Goal: Check status: Check status

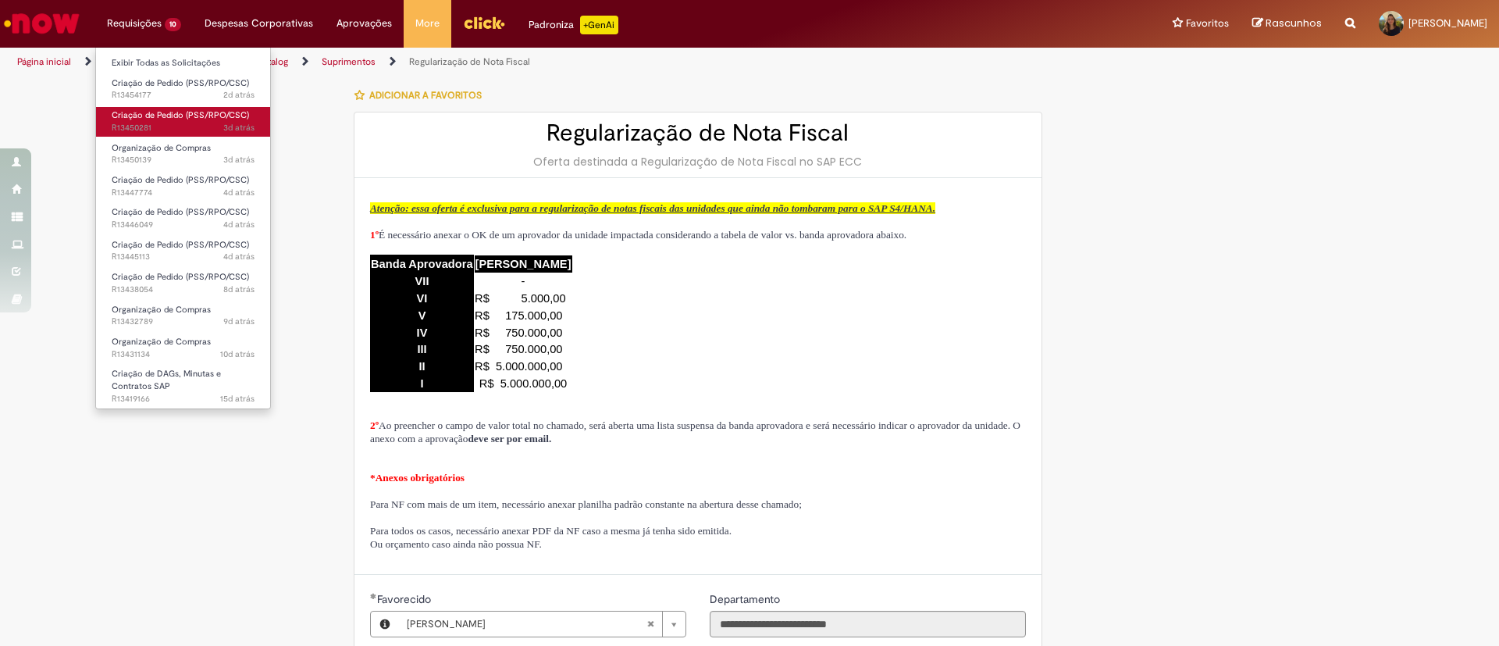
scroll to position [117, 0]
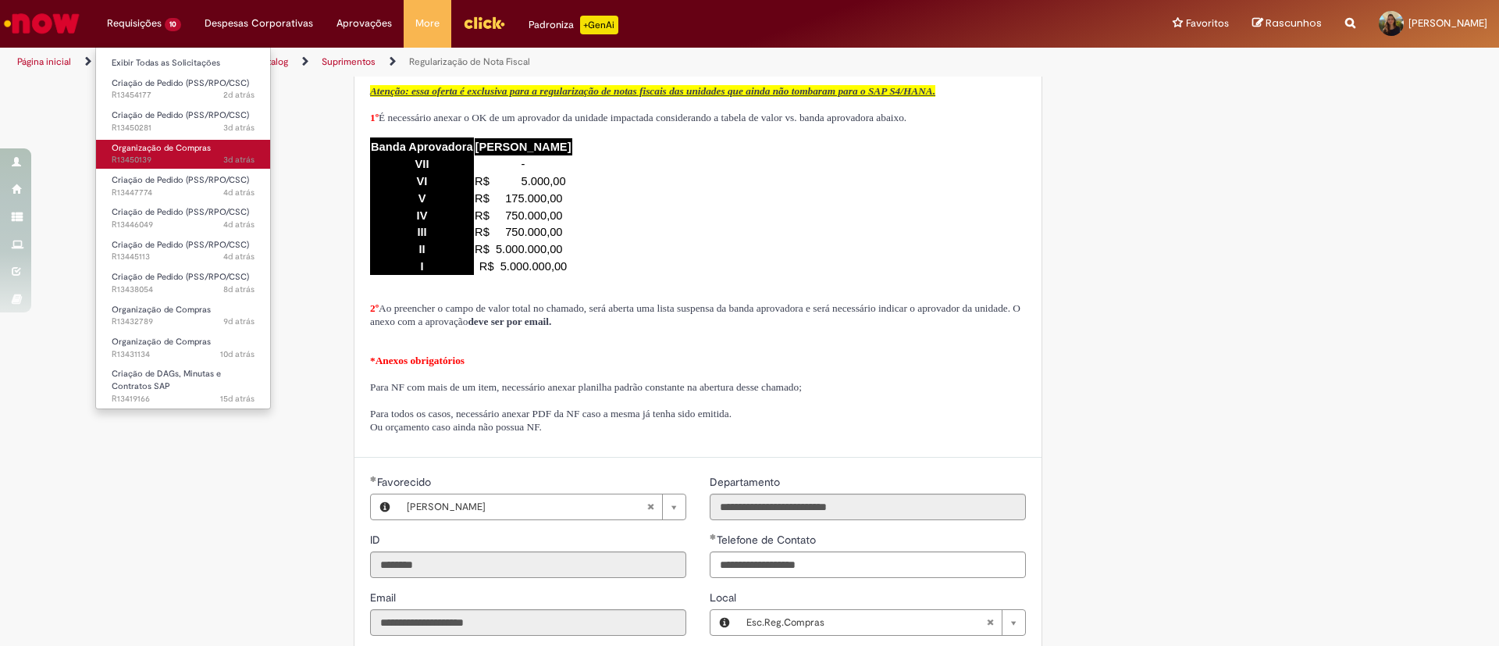
click at [201, 160] on span "3d atrás 3 dias atrás R13450139" at bounding box center [183, 160] width 143 height 12
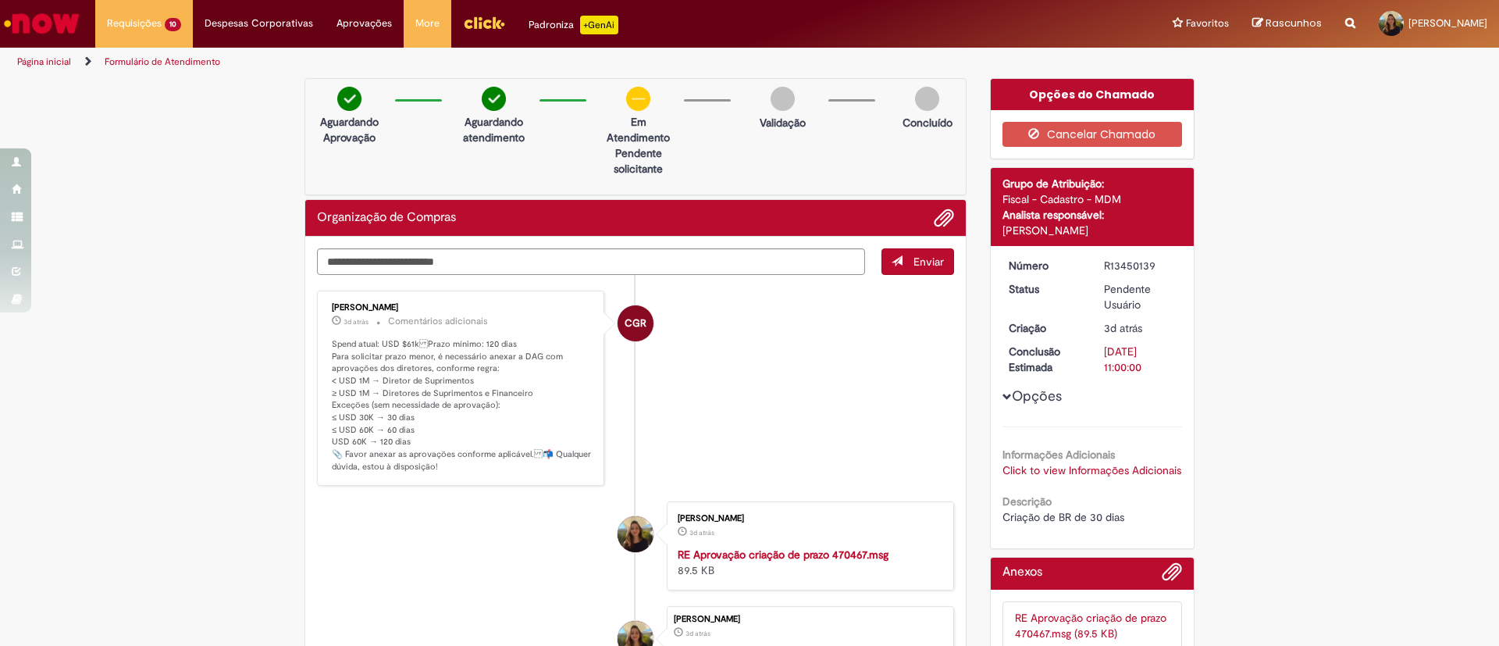
click at [935, 226] on span "Adicionar anexos" at bounding box center [944, 218] width 19 height 19
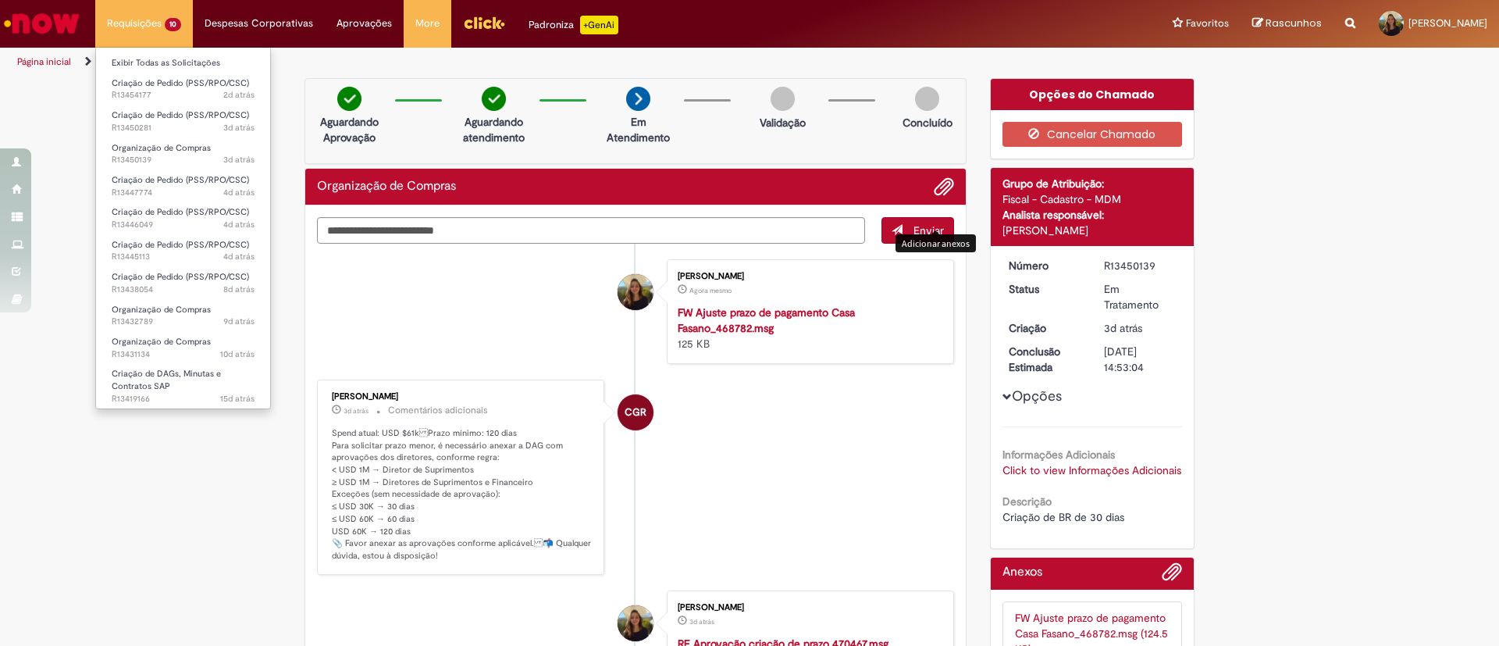
click at [147, 23] on li "Requisições 10 Exibir Todas as Solicitações Criação de Pedido (PSS/RPO/CSC) 2d …" at bounding box center [144, 23] width 98 height 47
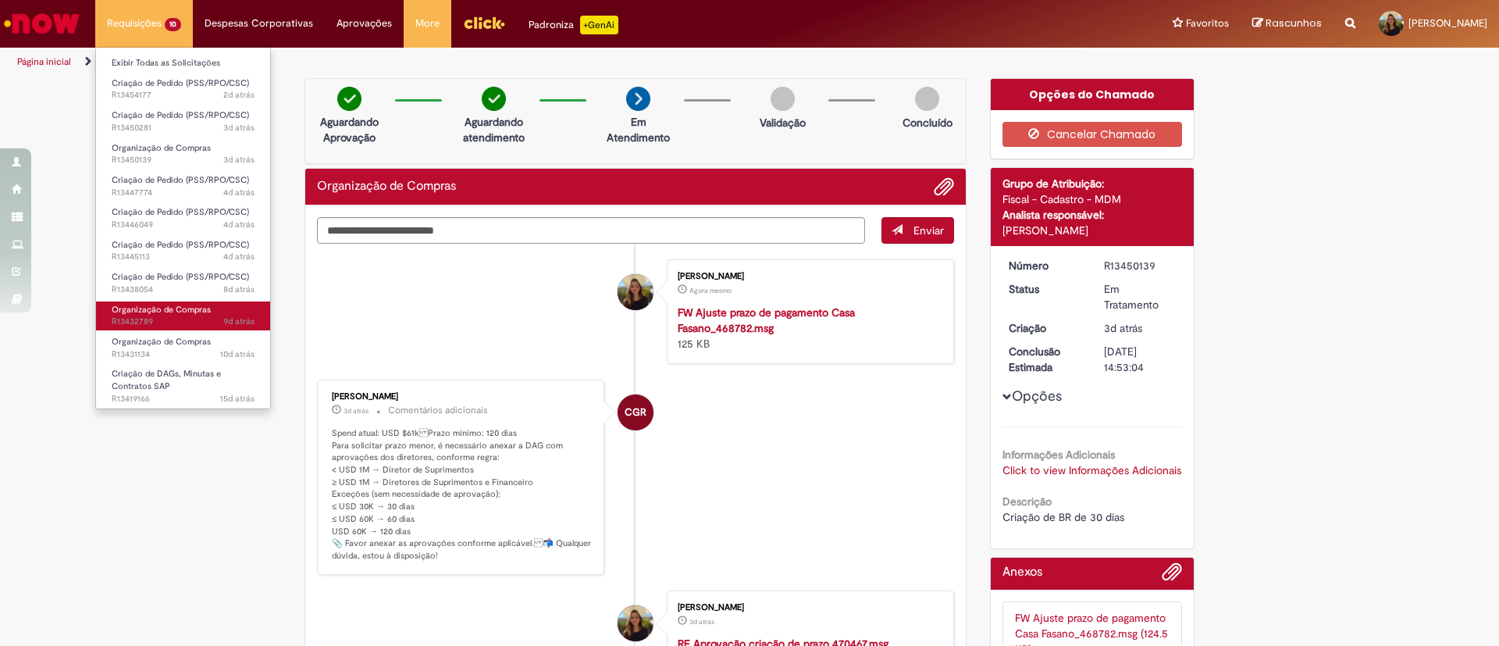
click at [216, 321] on span "9d atrás 9 dias atrás R13432789" at bounding box center [183, 321] width 143 height 12
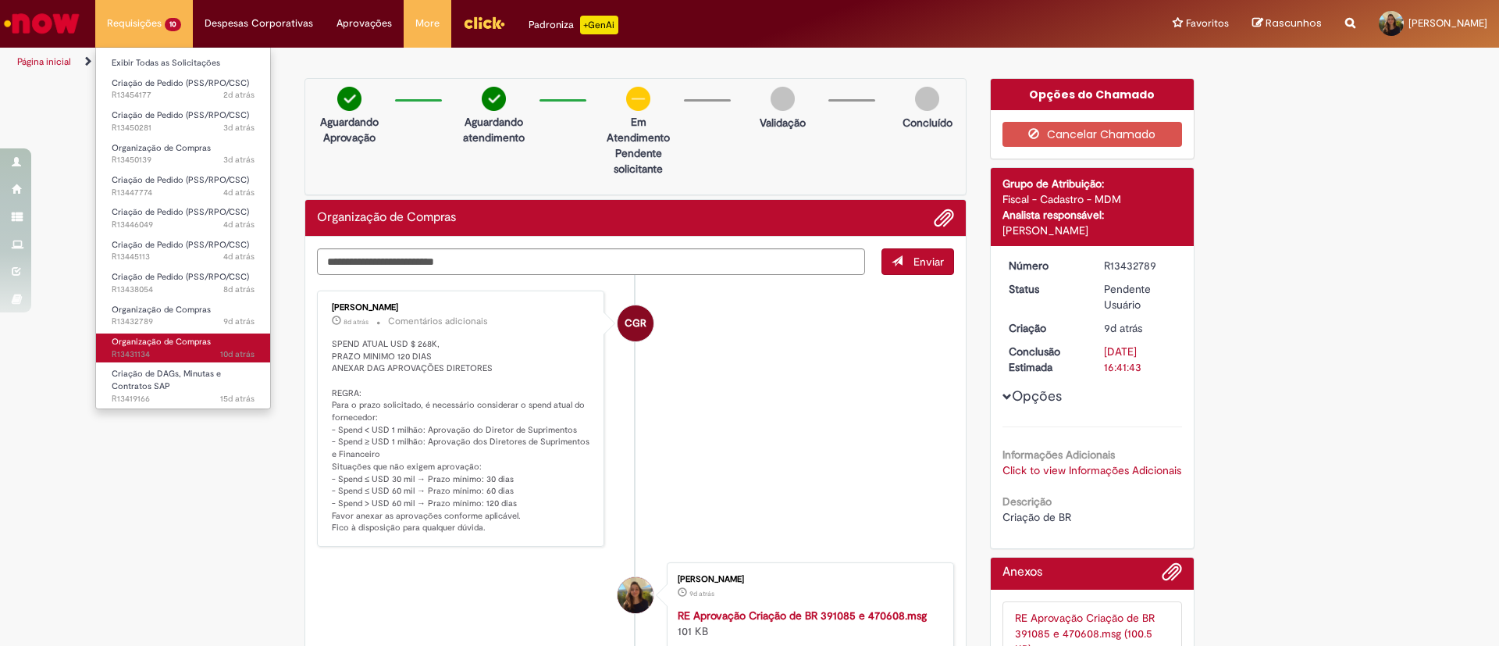
click at [219, 342] on link "Organização de Compras 10d atrás 10 dias atrás R13431134" at bounding box center [183, 347] width 174 height 29
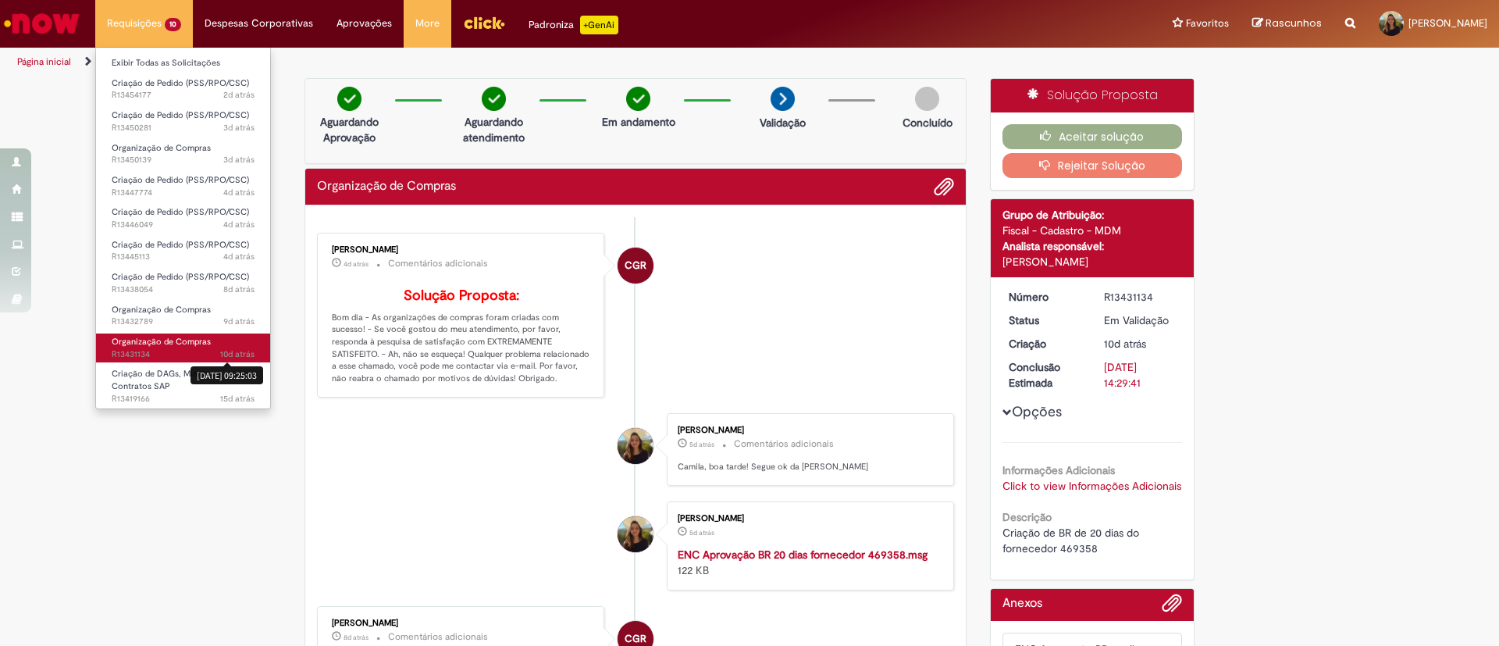
click at [217, 350] on span "10d atrás 10 dias atrás [DATE] 09:25:03 R13431134" at bounding box center [183, 354] width 143 height 12
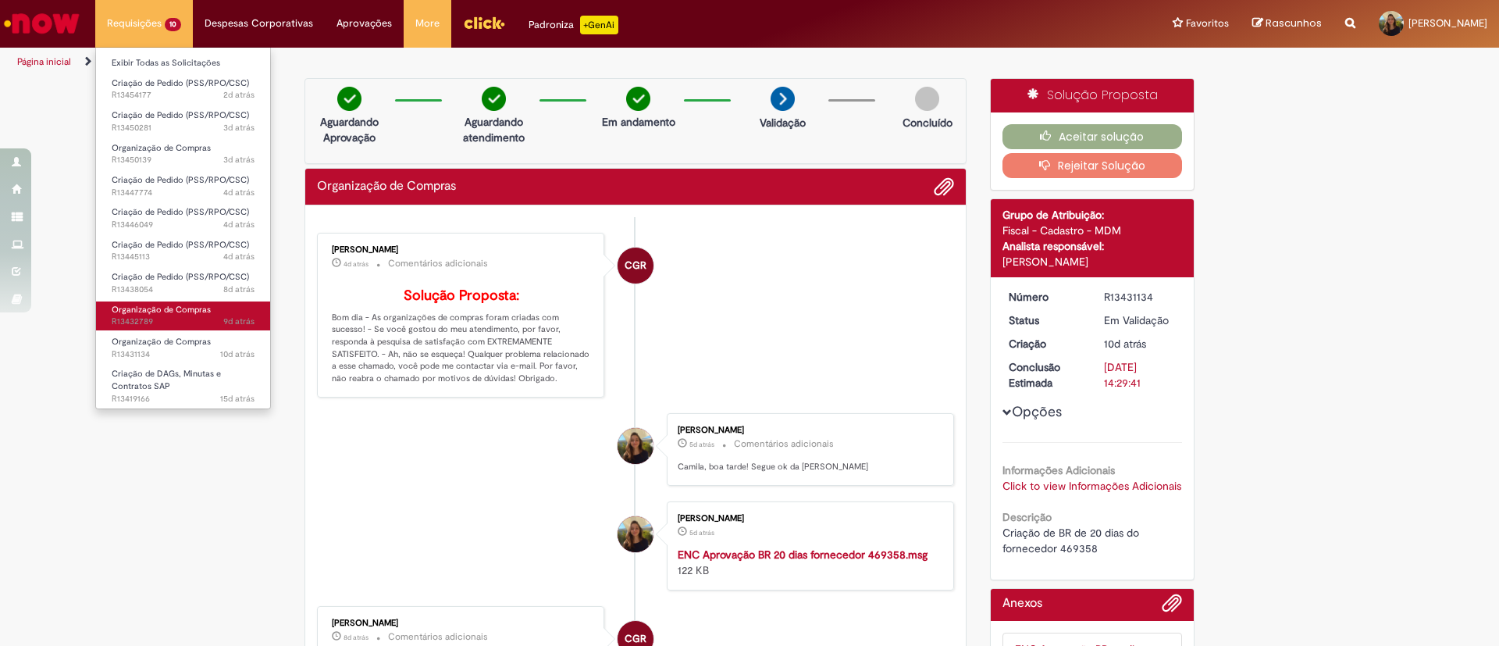
click at [145, 323] on span "9d atrás 9 dias atrás R13432789" at bounding box center [183, 321] width 143 height 12
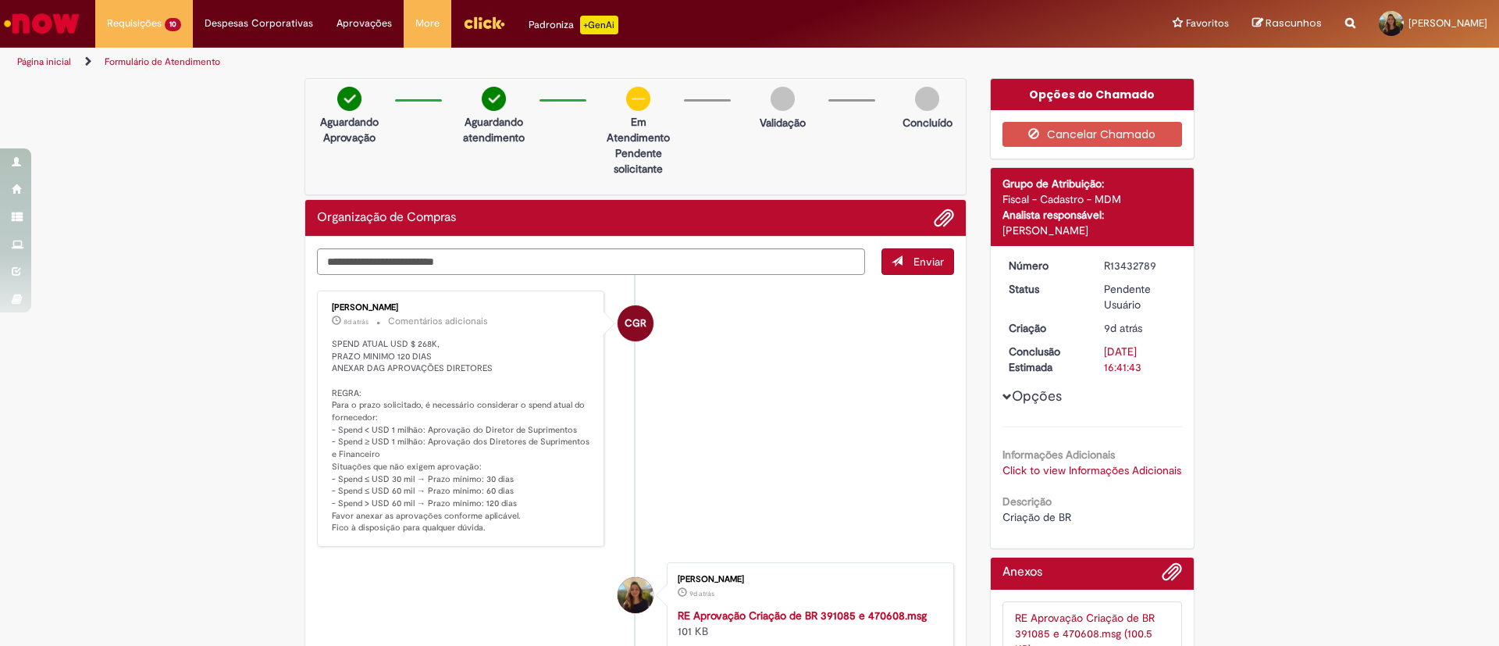
click at [723, 371] on li "CGR [PERSON_NAME] 8d atrás 8 dias atrás Comentários adicionais SPEND ATUAL USD …" at bounding box center [635, 418] width 637 height 256
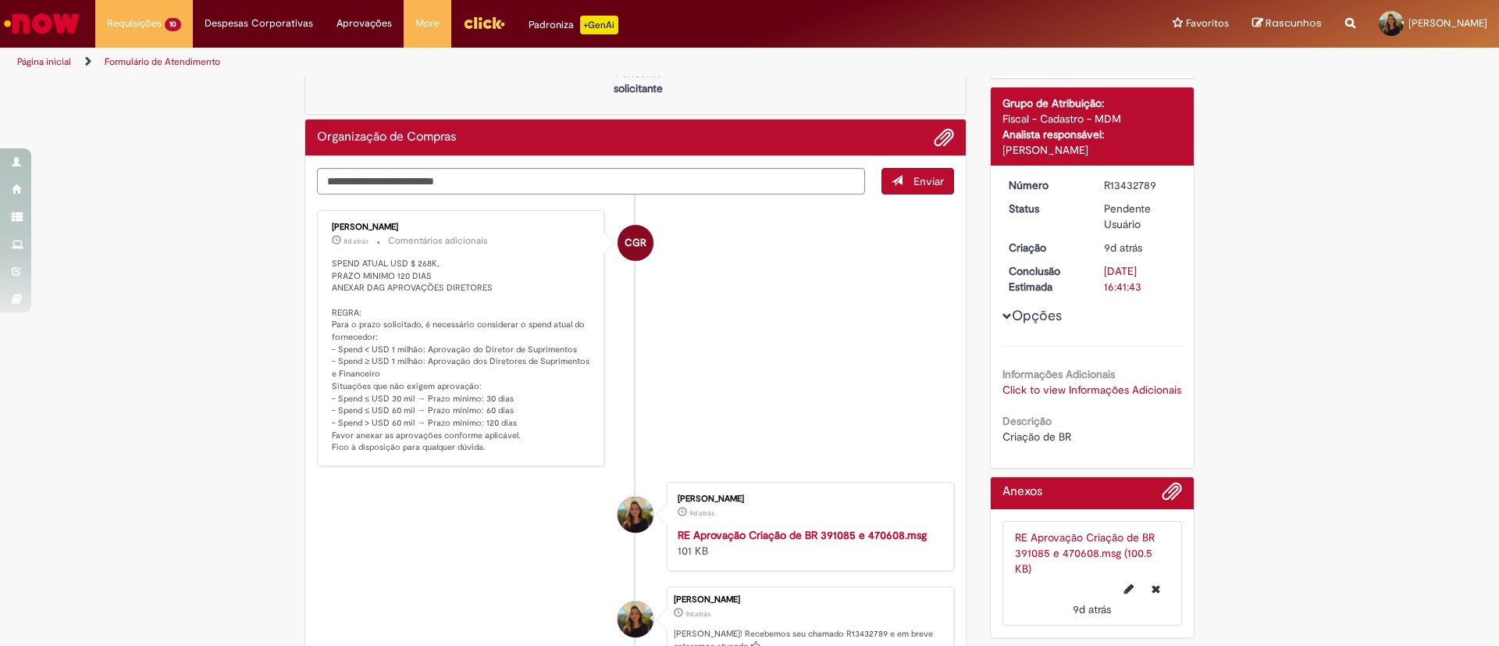
scroll to position [117, 0]
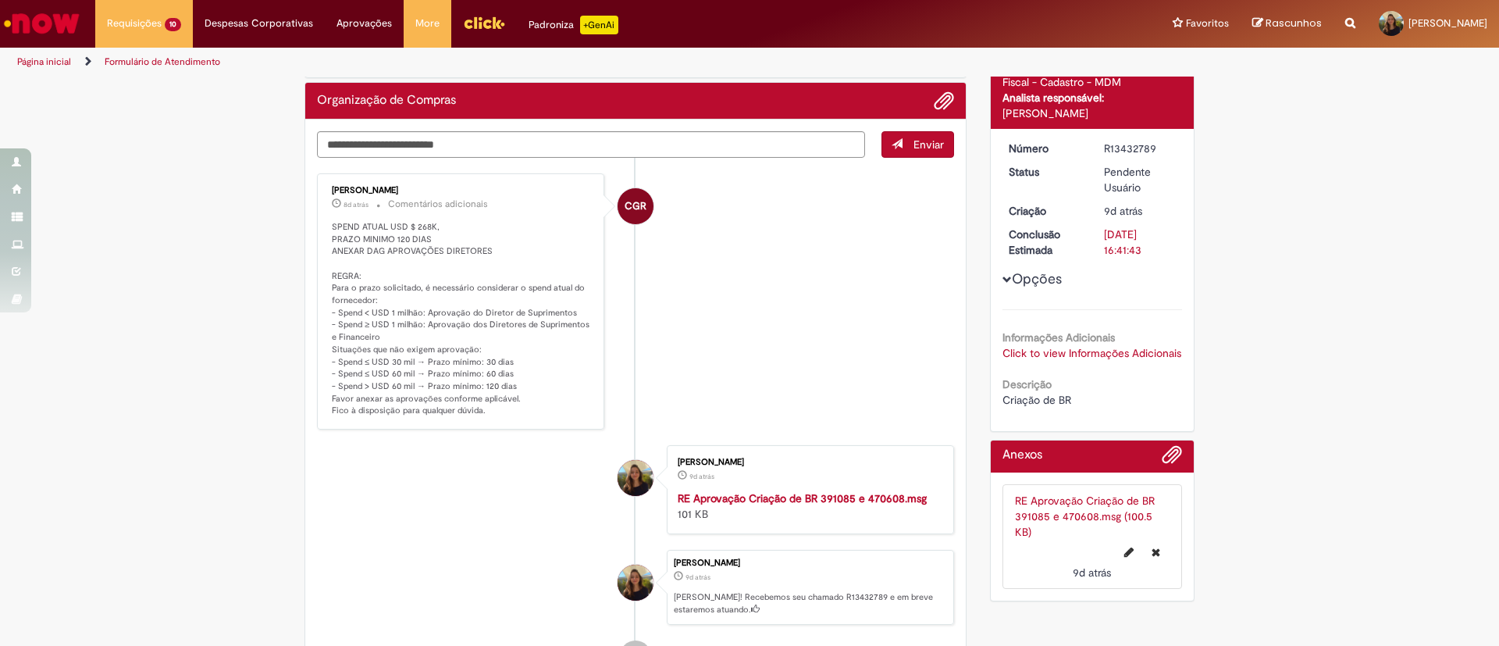
click at [1028, 360] on link "Click to view Informações Adicionais" at bounding box center [1092, 353] width 179 height 14
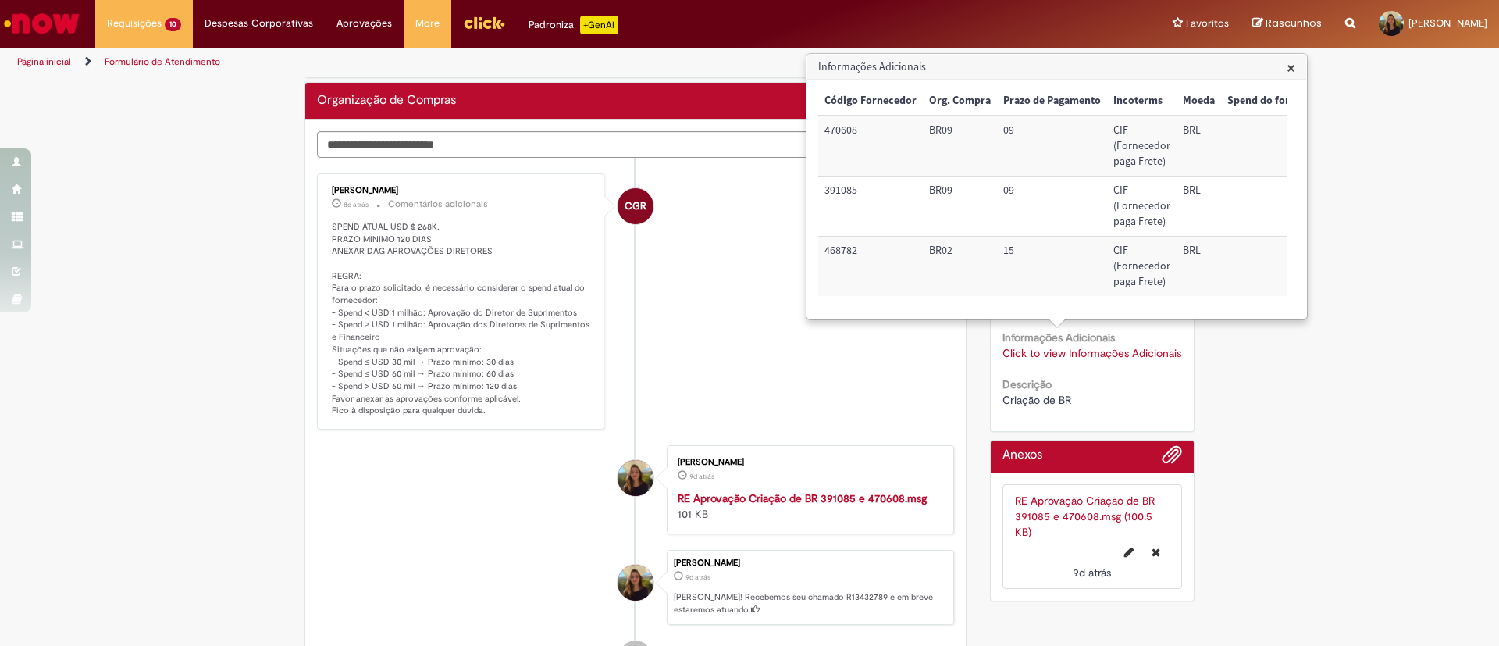
click at [898, 383] on li "CGR [PERSON_NAME] 8d atrás 8 dias atrás Comentários adicionais SPEND ATUAL USD …" at bounding box center [635, 301] width 637 height 256
click at [726, 247] on li "CGR [PERSON_NAME] 8d atrás 8 dias atrás Comentários adicionais SPEND ATUAL USD …" at bounding box center [635, 301] width 637 height 256
drag, startPoint x: 1295, startPoint y: 65, endPoint x: 1173, endPoint y: 104, distance: 127.9
click at [1295, 66] on span "×" at bounding box center [1291, 67] width 9 height 21
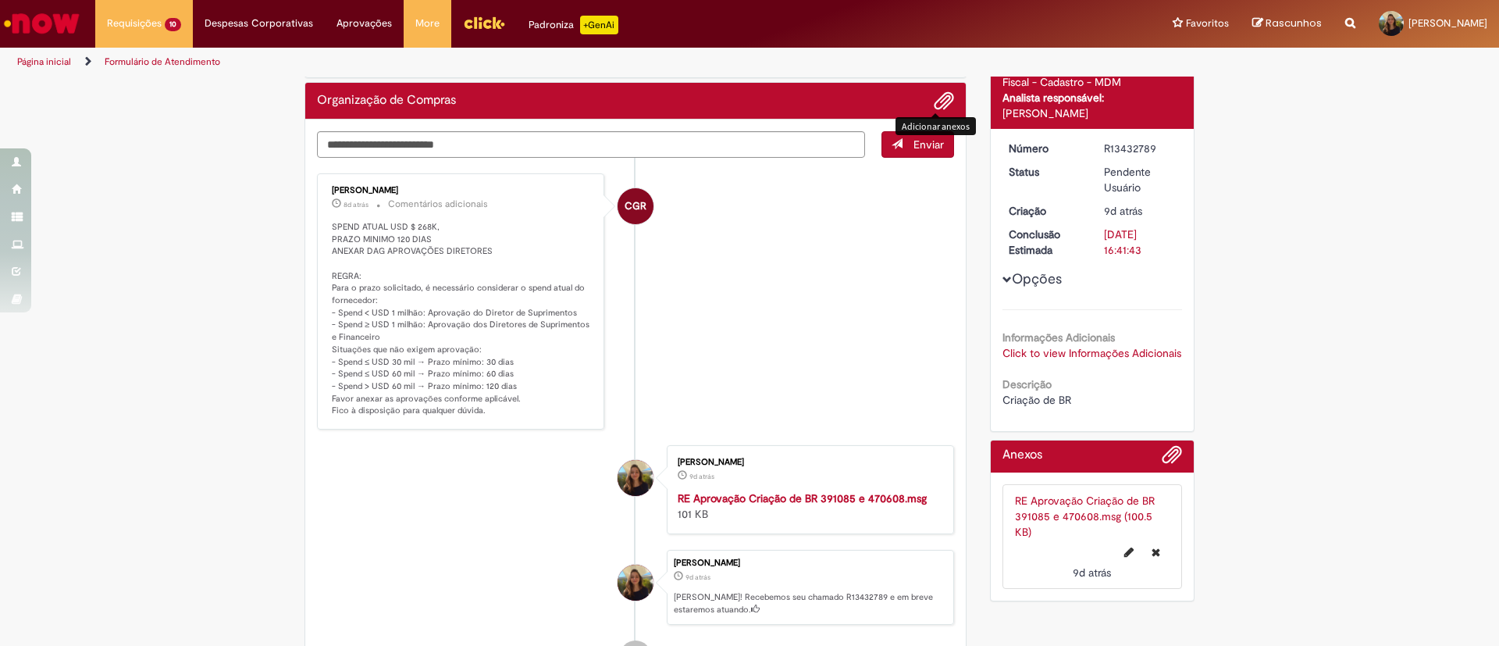
click at [937, 103] on span "Adicionar anexos" at bounding box center [944, 101] width 19 height 19
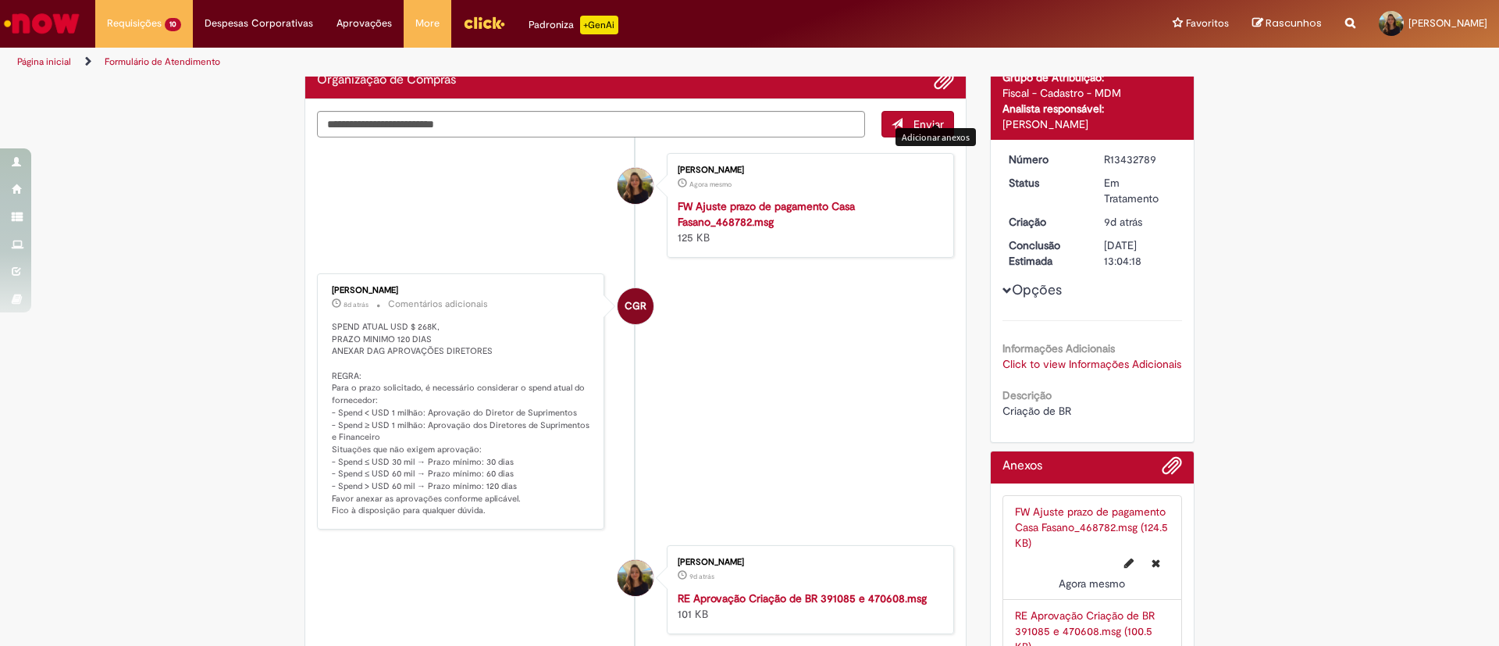
scroll to position [234, 0]
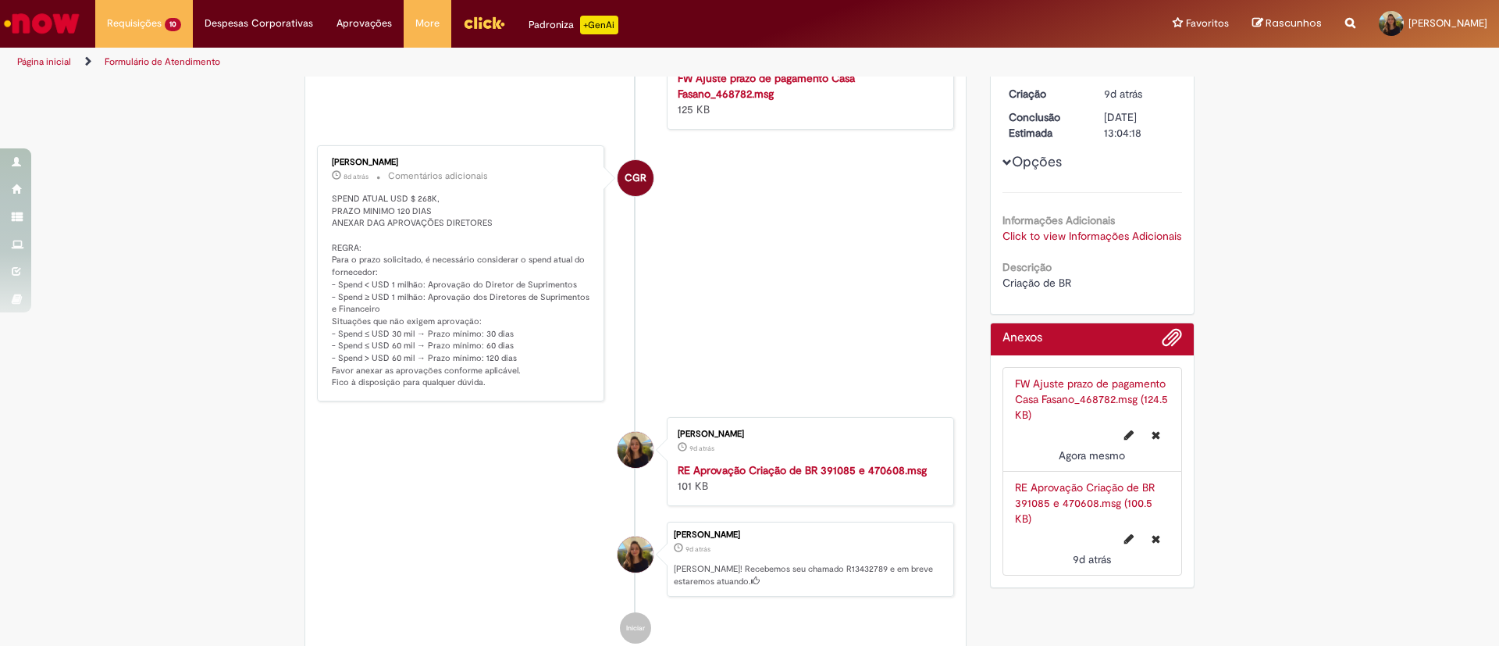
click at [1042, 231] on link "Click to view Informações Adicionais" at bounding box center [1092, 236] width 179 height 14
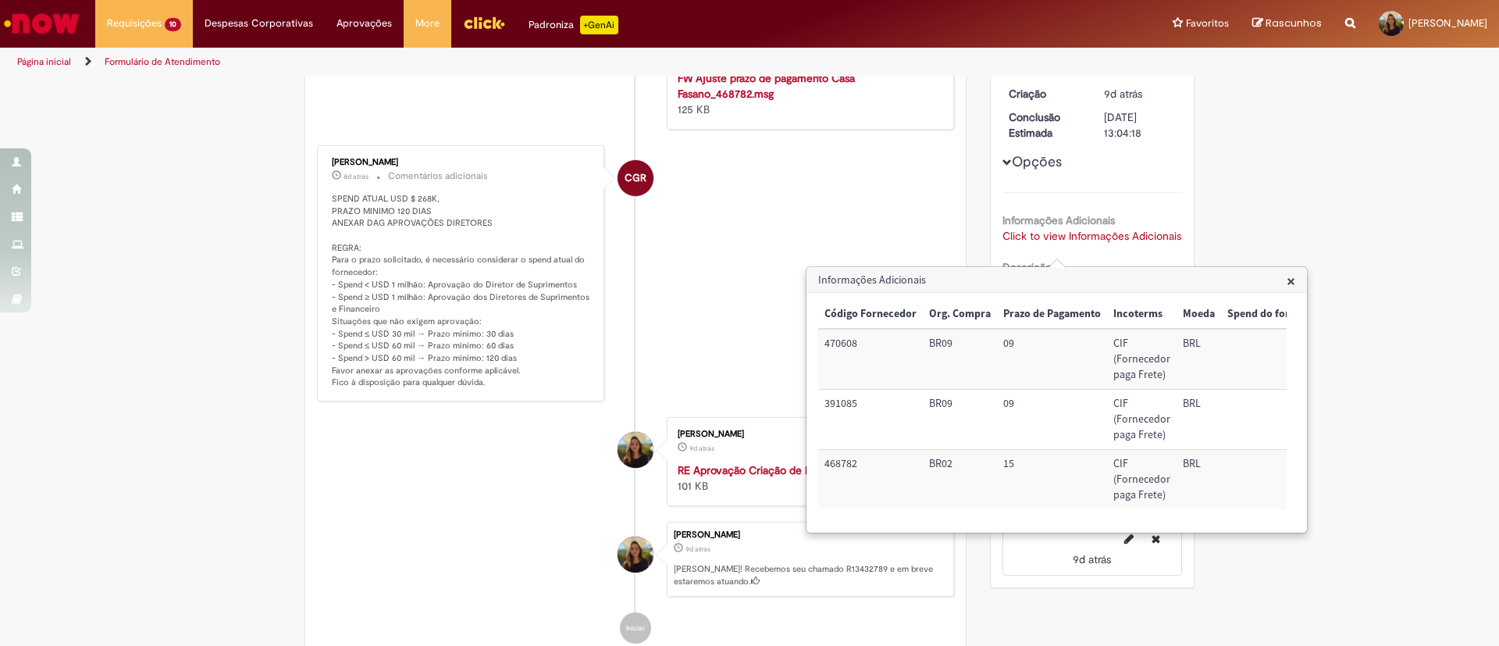
click at [699, 200] on li "CGR [PERSON_NAME] 8d atrás 8 dias atrás Comentários adicionais SPEND ATUAL USD …" at bounding box center [635, 273] width 637 height 256
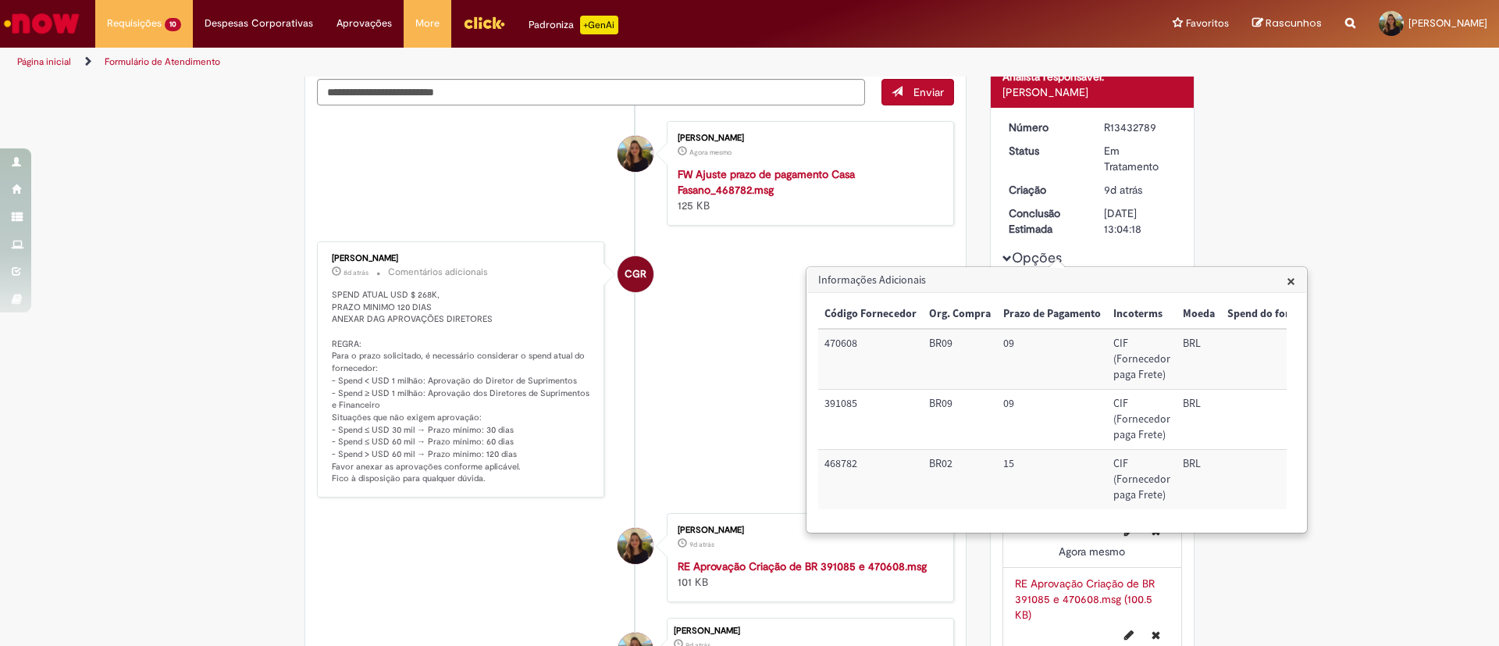
scroll to position [0, 0]
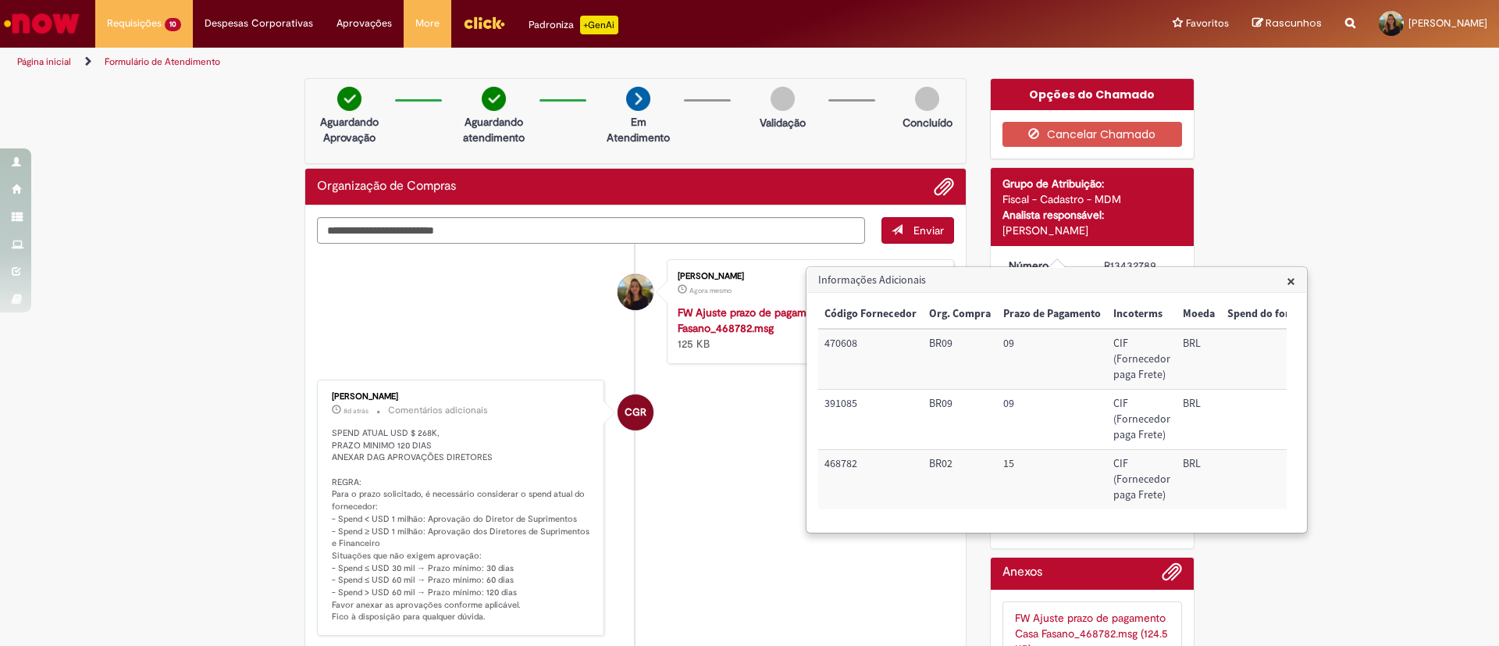
click at [1403, 403] on div "Verificar Código de Barras Aguardando Aprovação Aguardando atendimento Em Atend…" at bounding box center [749, 503] width 1499 height 851
click at [1293, 283] on span "×" at bounding box center [1291, 280] width 9 height 21
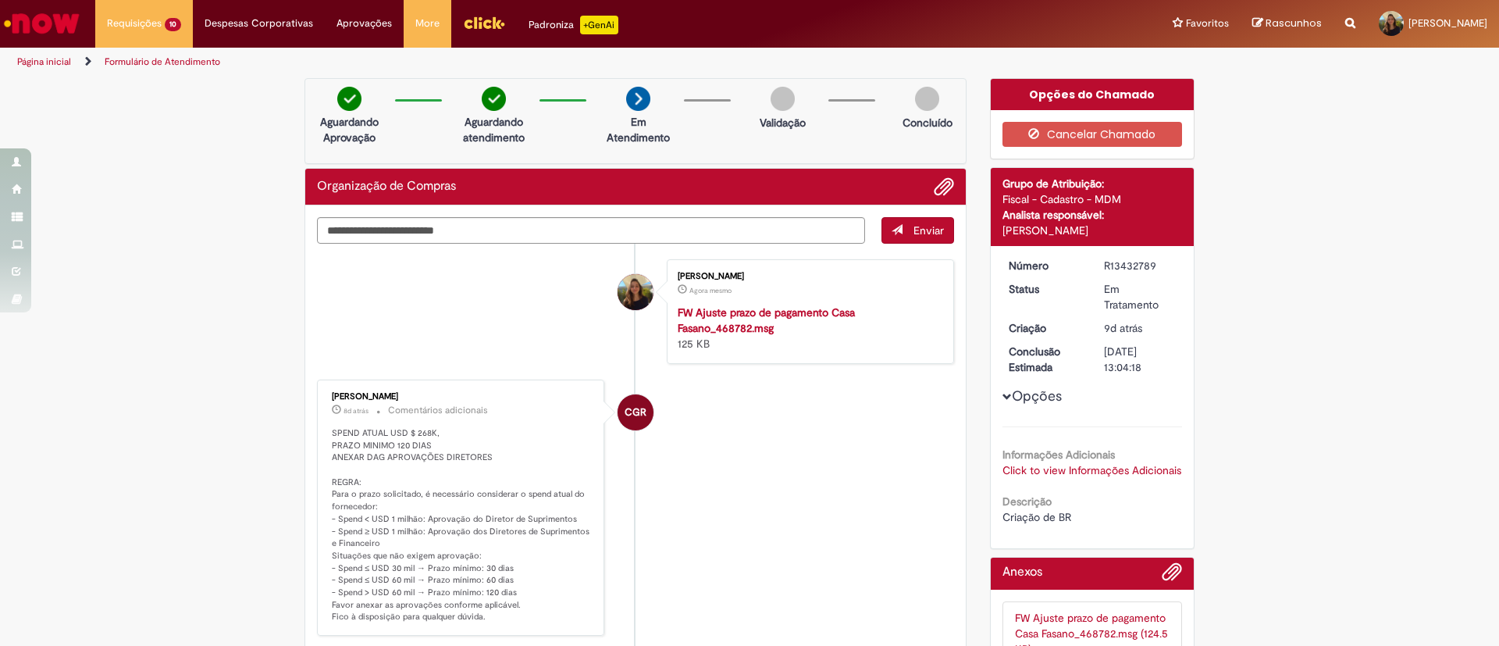
click at [1104, 258] on div "R13432789" at bounding box center [1140, 266] width 73 height 16
copy div "R13432789"
